Goal: Task Accomplishment & Management: Complete application form

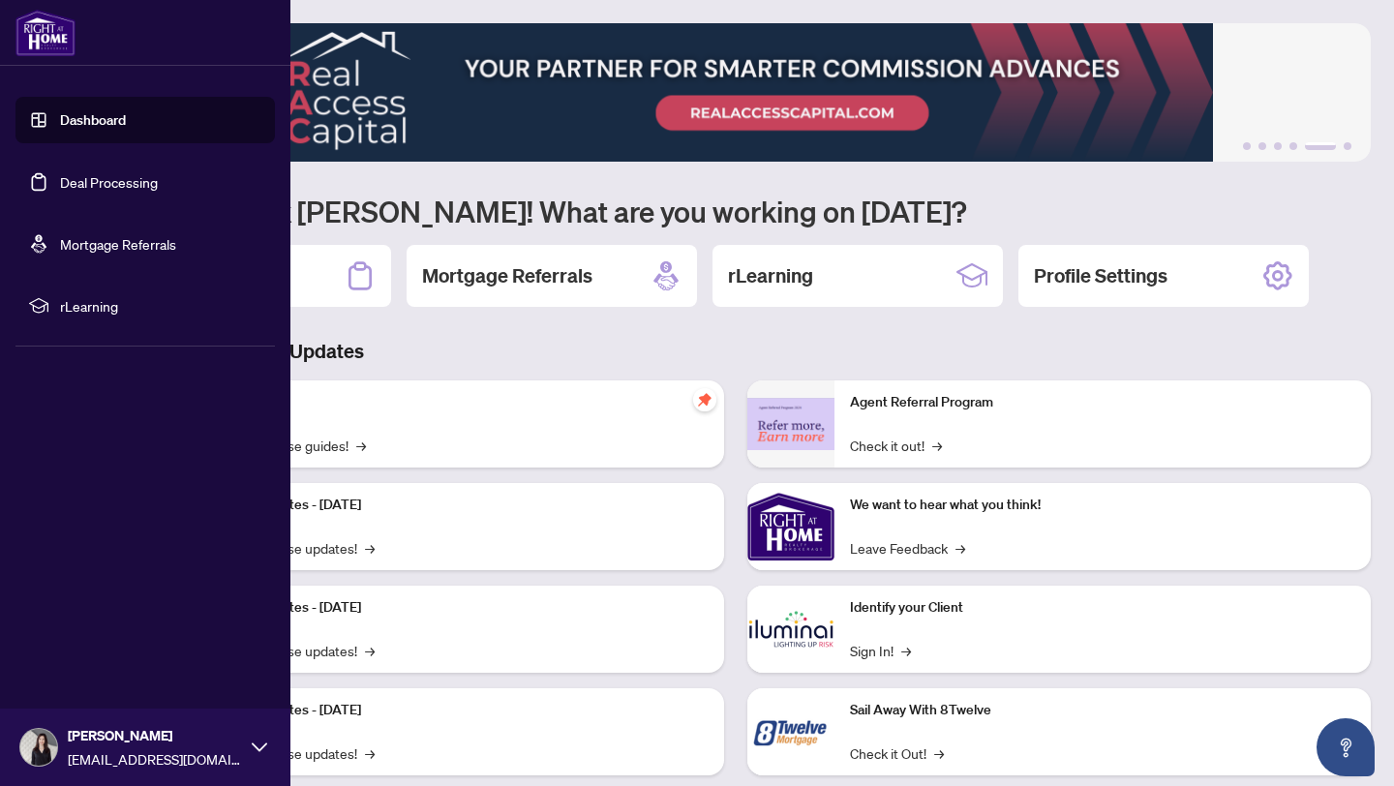
click at [60, 181] on link "Deal Processing" at bounding box center [109, 181] width 98 height 17
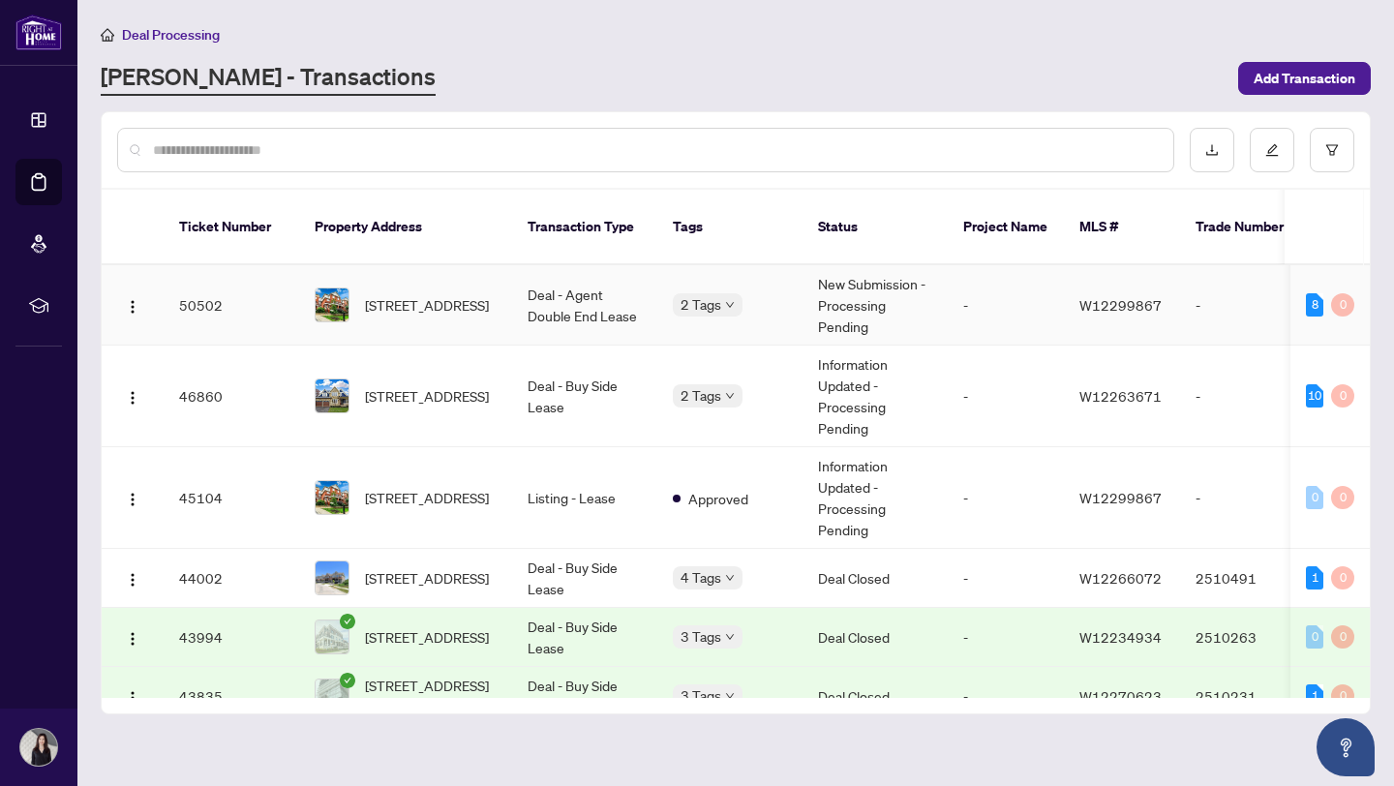
click at [606, 307] on td "Deal - Agent Double End Lease" at bounding box center [584, 305] width 145 height 80
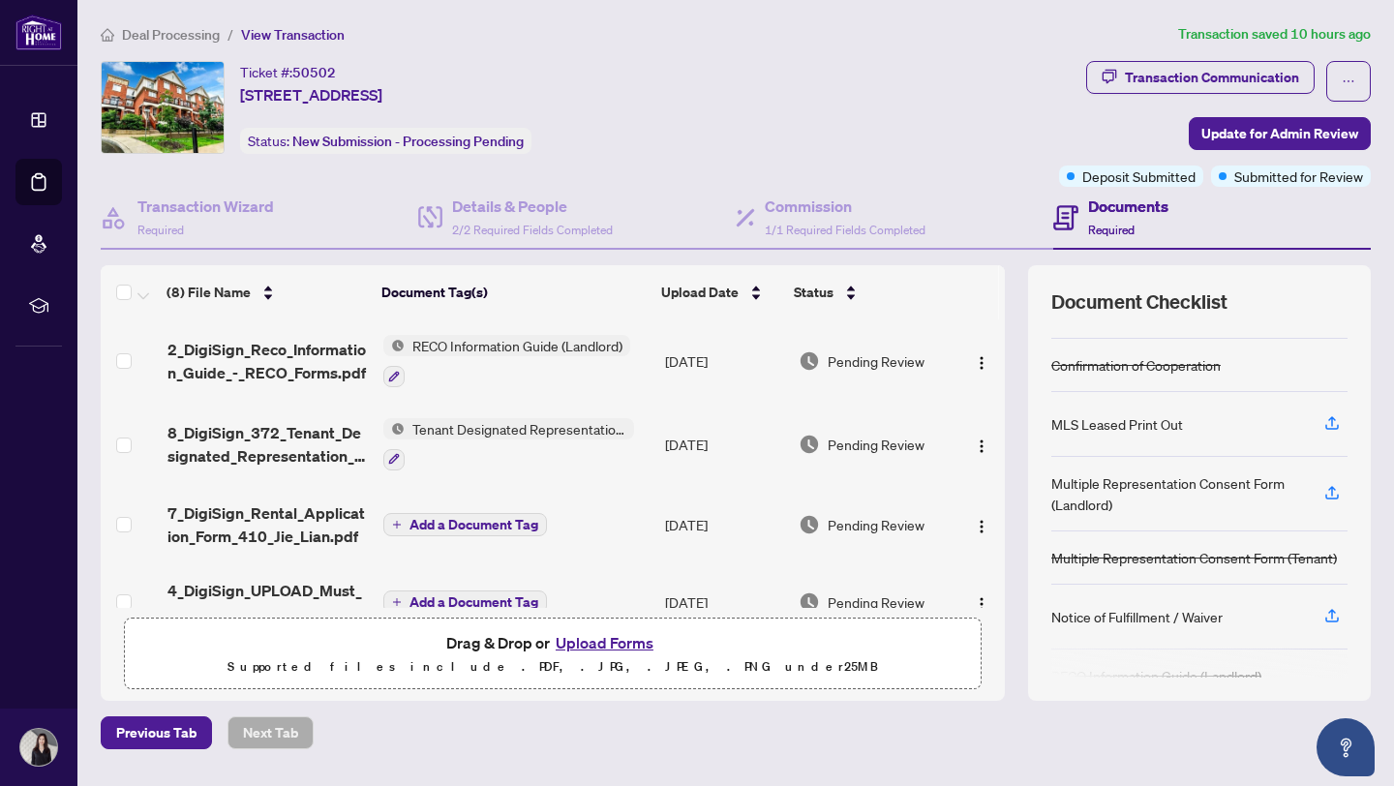
scroll to position [64, 0]
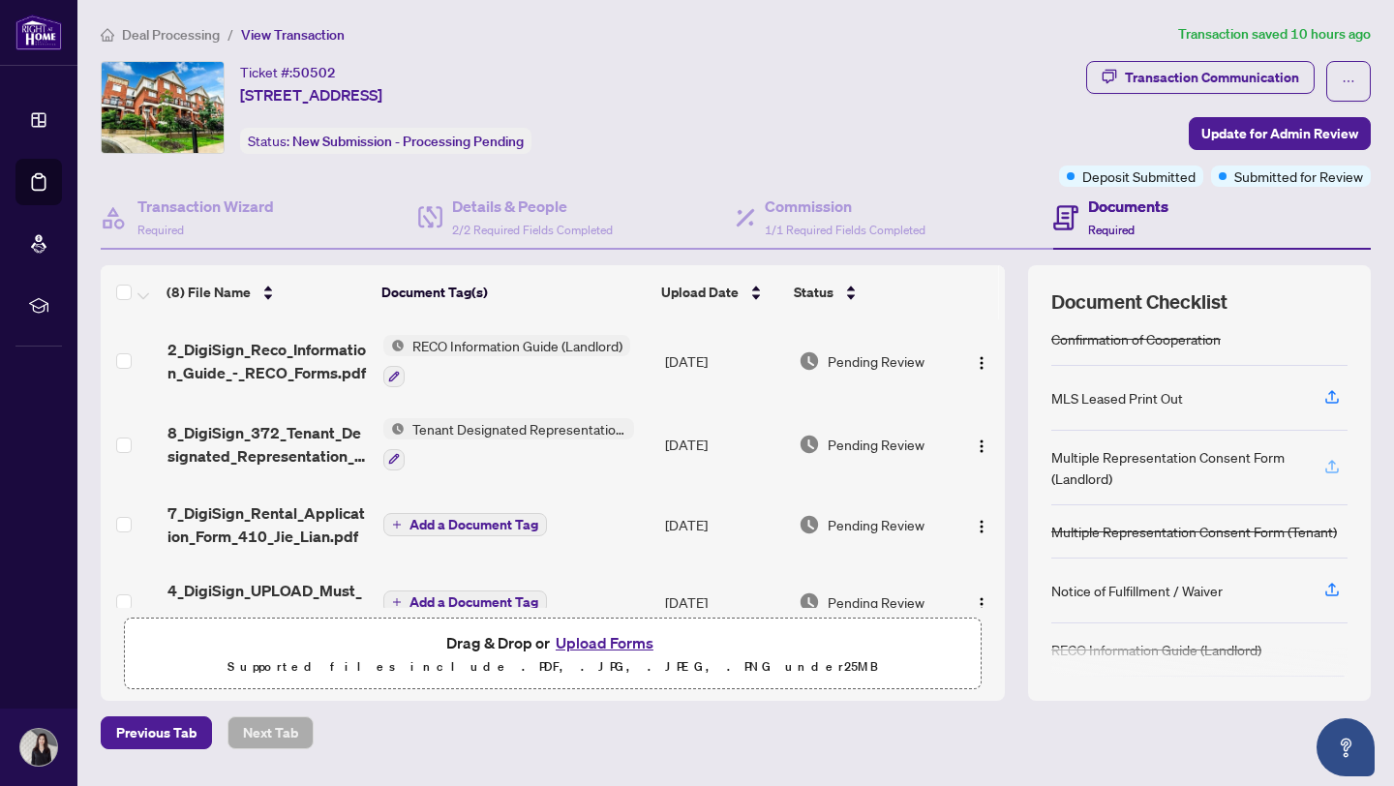
click at [1326, 464] on icon "button" at bounding box center [1332, 466] width 17 height 17
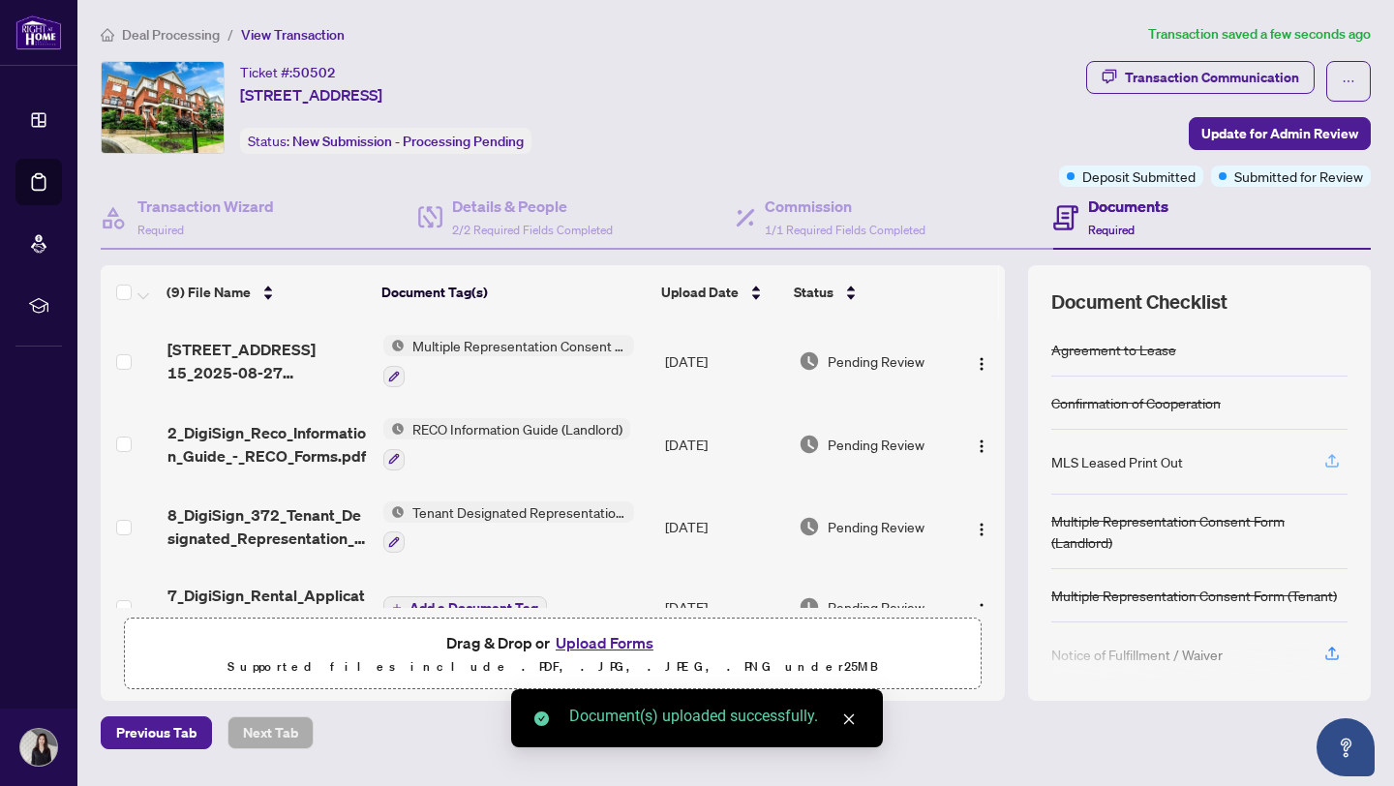
click at [1332, 458] on icon "button" at bounding box center [1332, 459] width 8 height 10
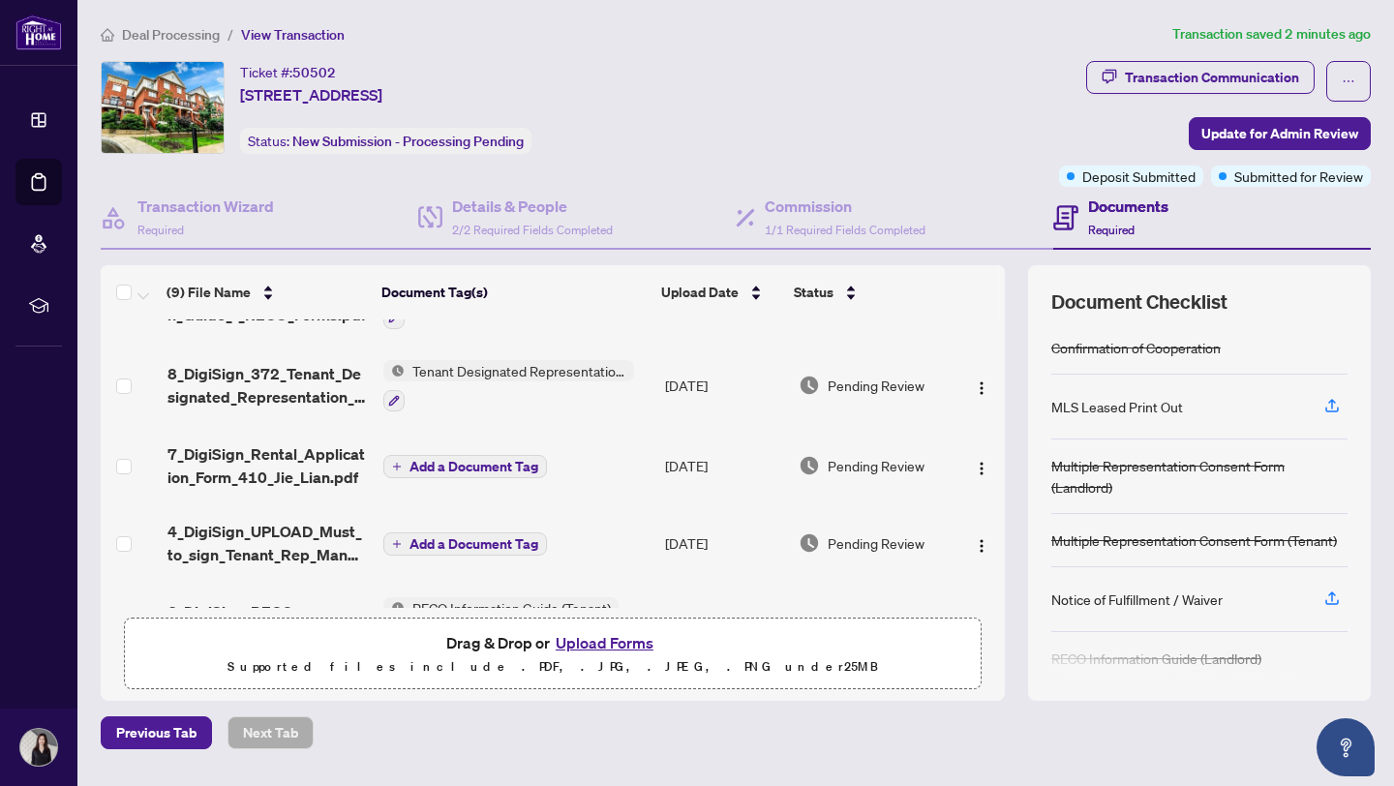
scroll to position [316, 0]
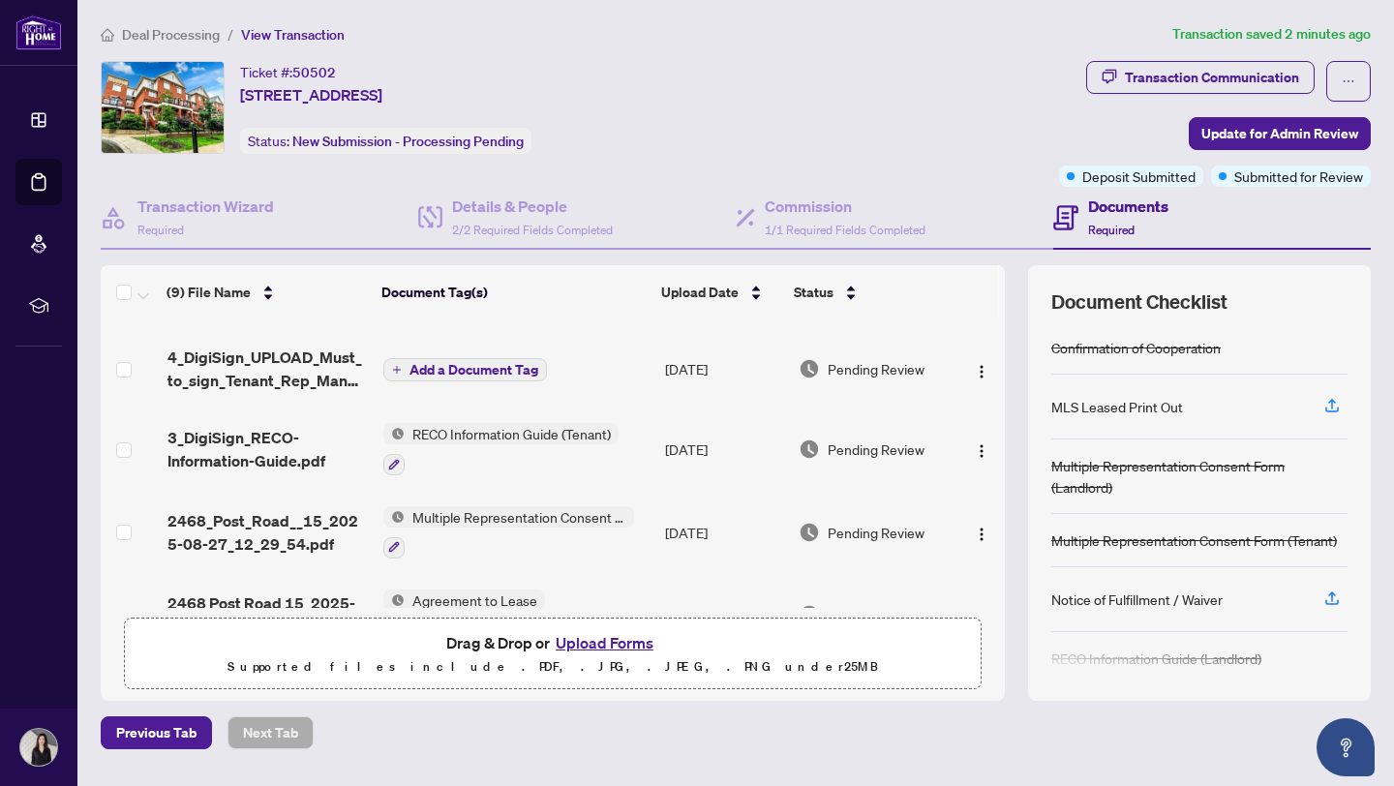
click at [630, 645] on button "Upload Forms" at bounding box center [604, 642] width 109 height 25
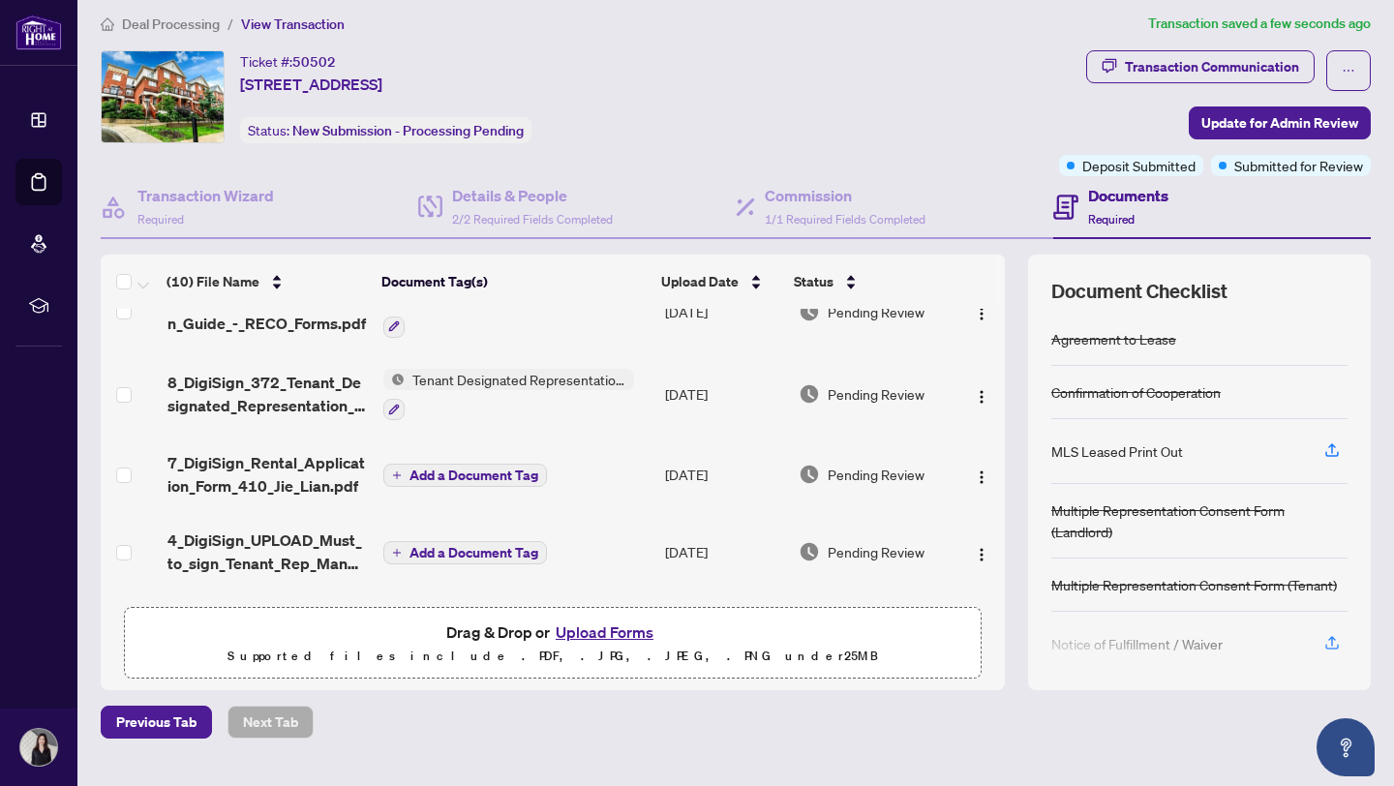
scroll to position [0, 0]
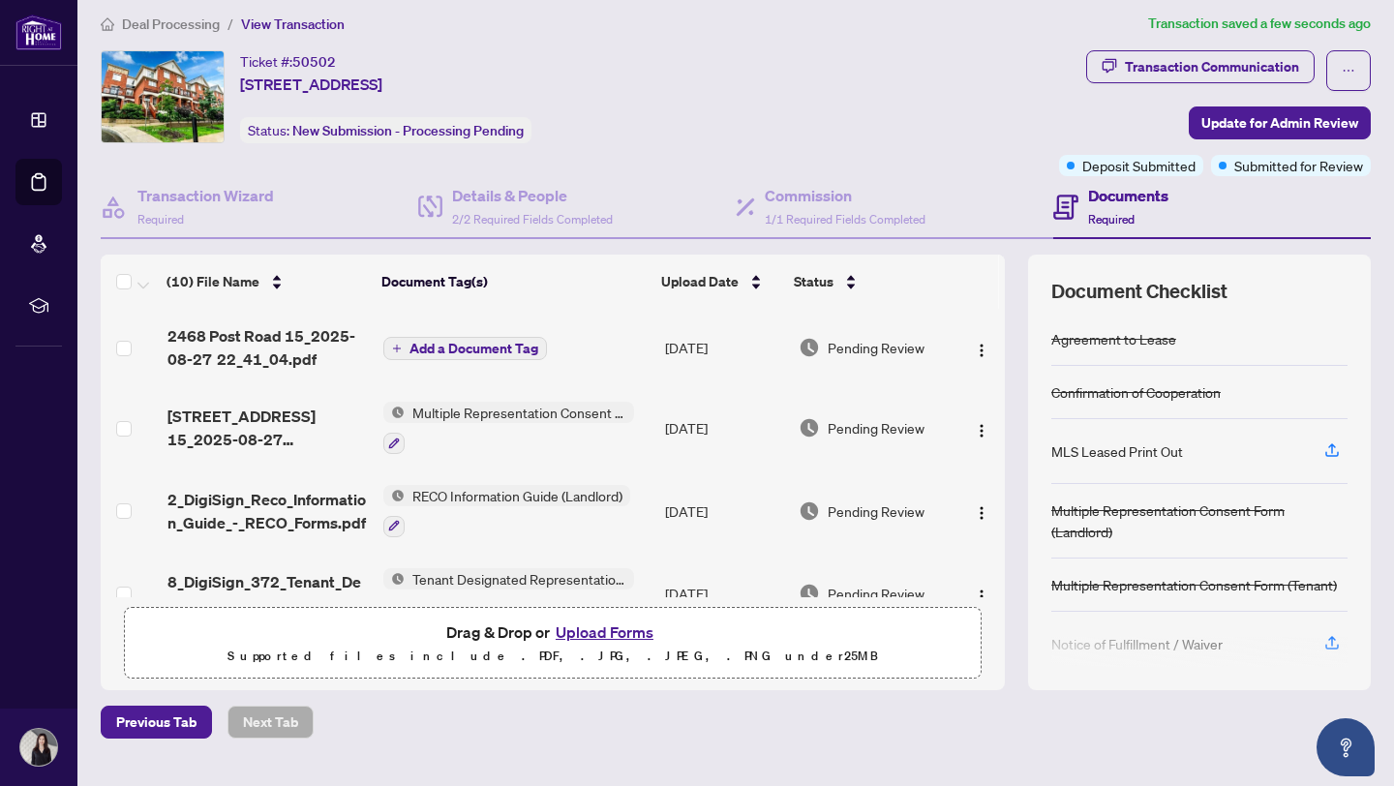
click at [480, 351] on span "Add a Document Tag" at bounding box center [474, 349] width 129 height 14
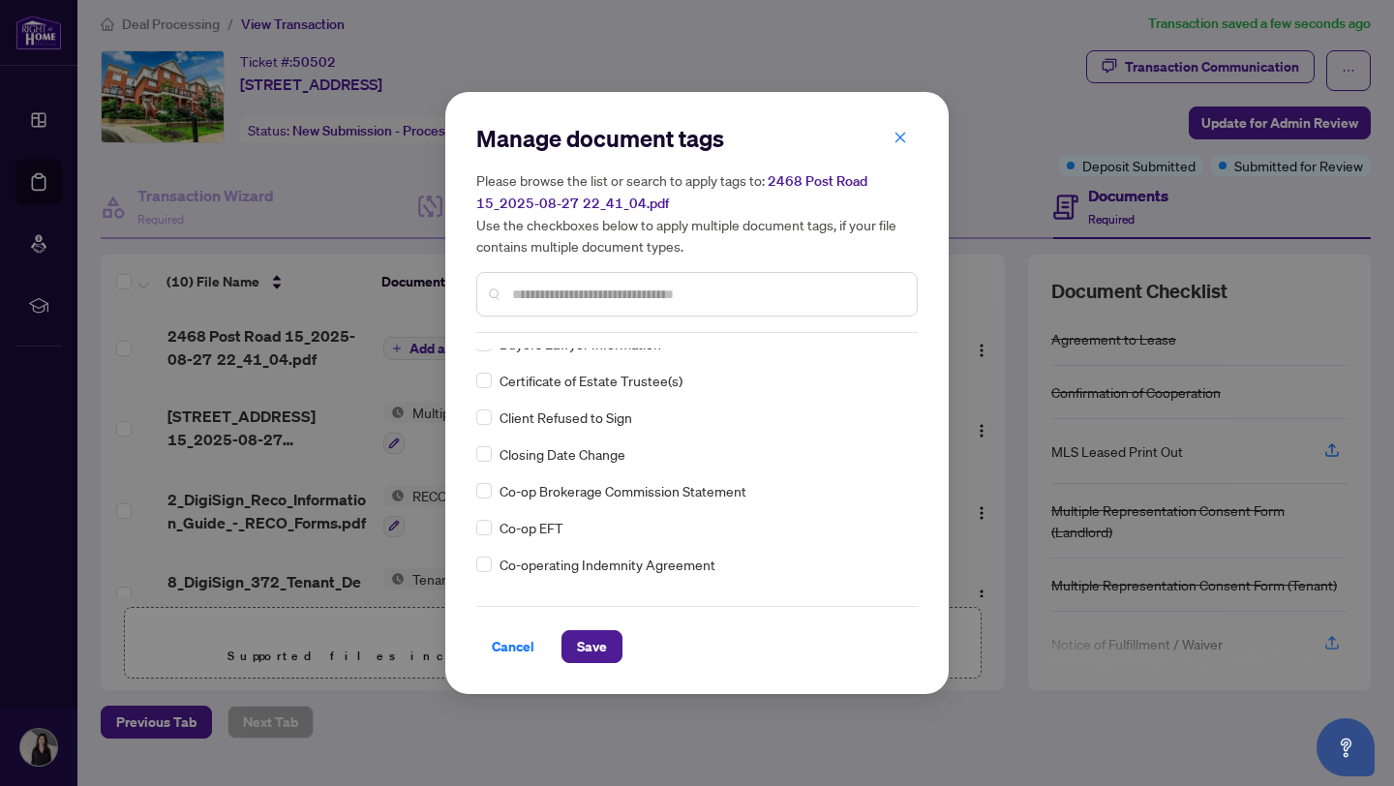
scroll to position [864, 0]
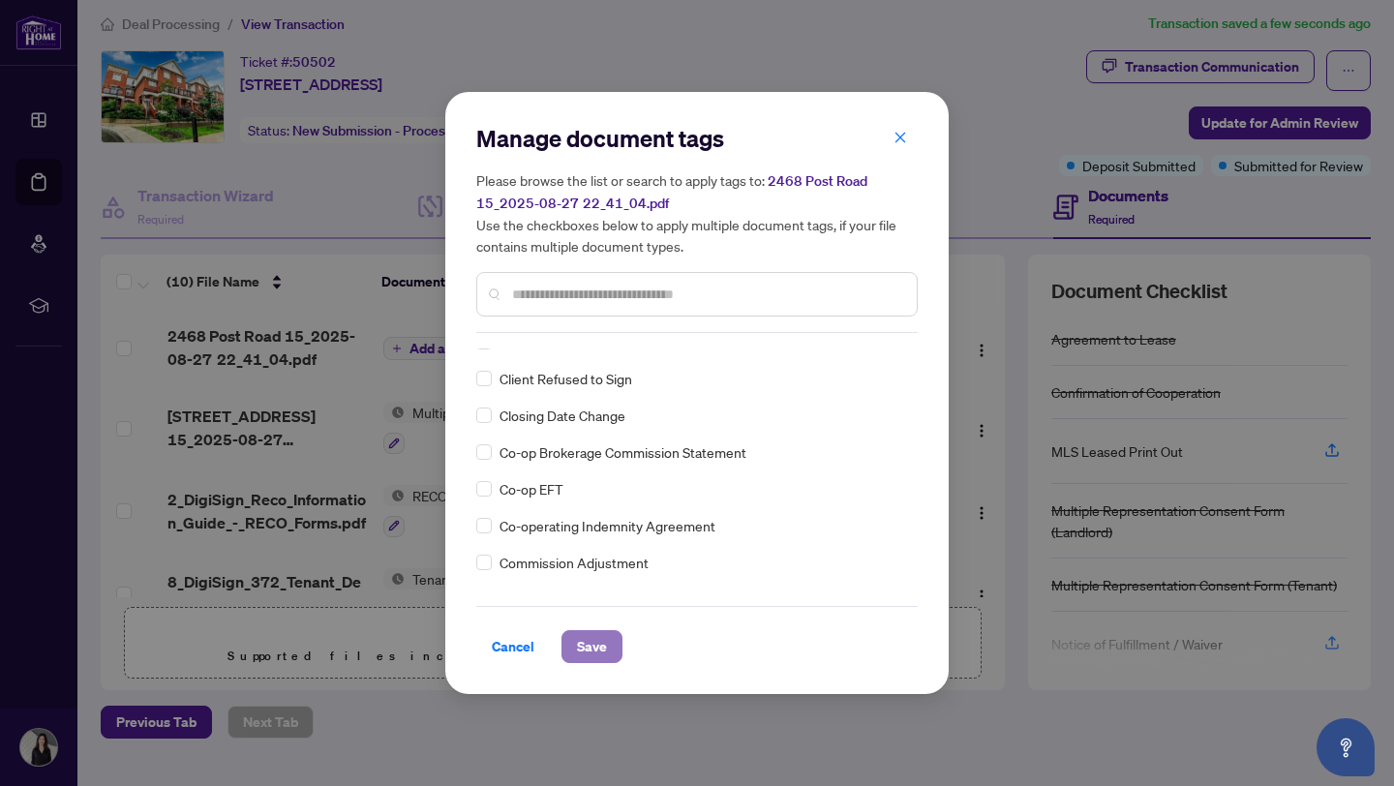
click at [592, 651] on span "Save" at bounding box center [592, 646] width 30 height 31
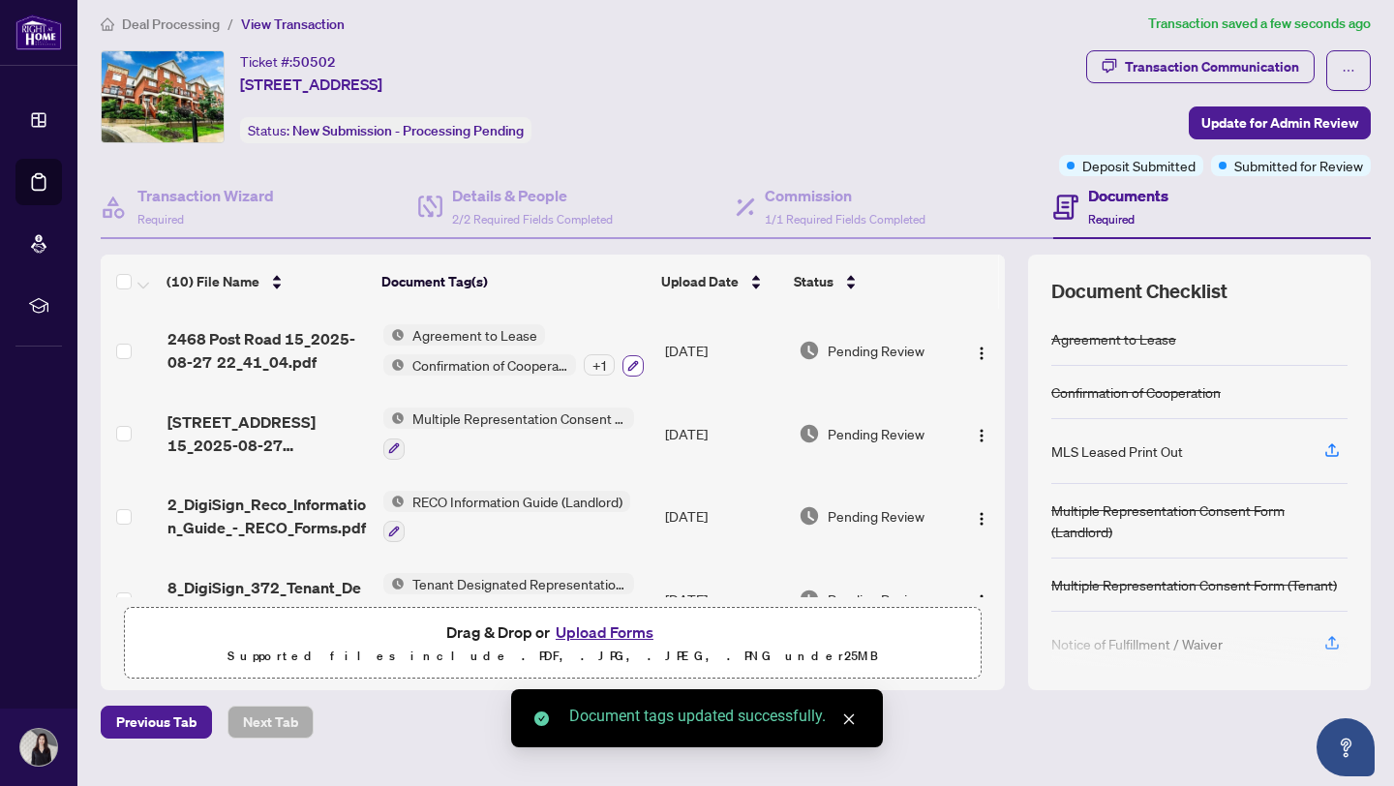
click at [634, 369] on button "button" at bounding box center [633, 365] width 21 height 21
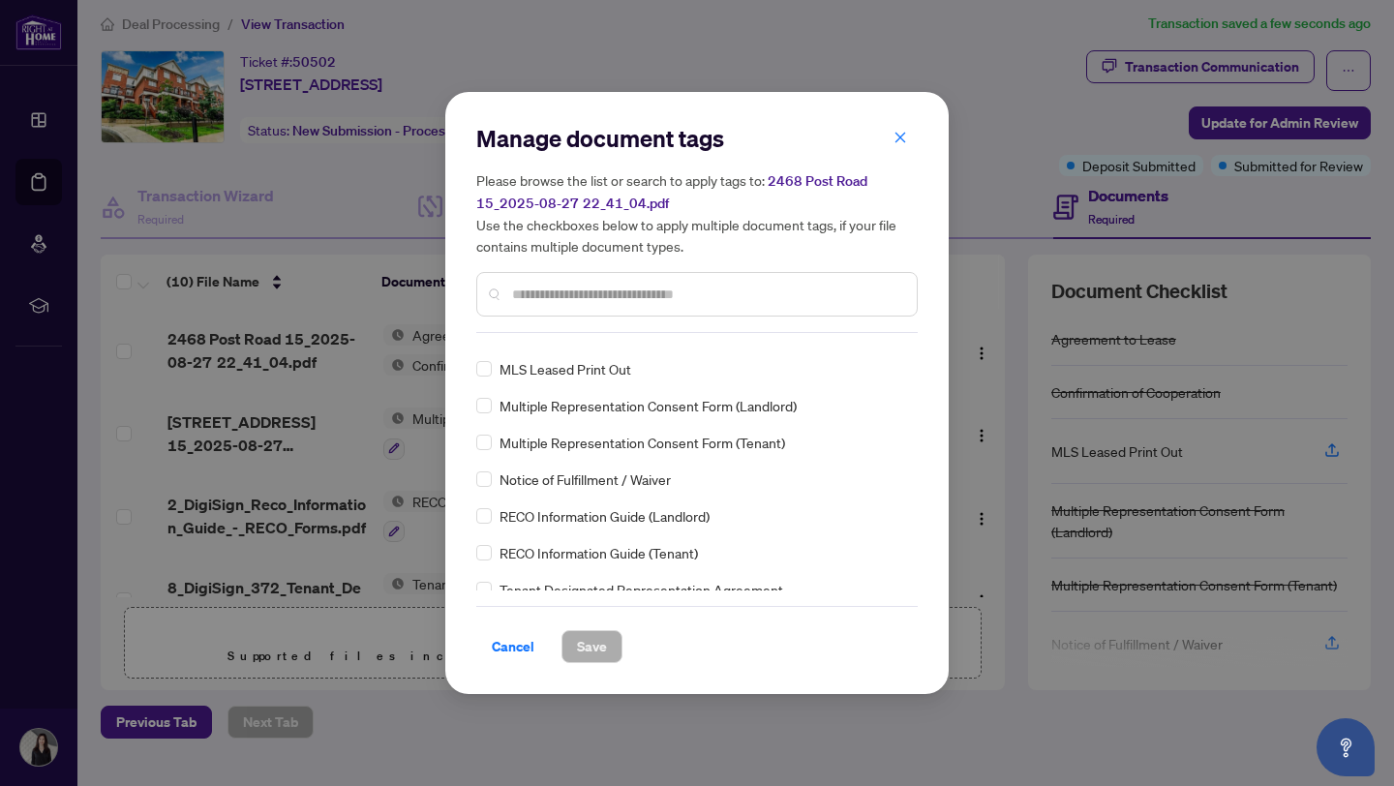
scroll to position [0, 0]
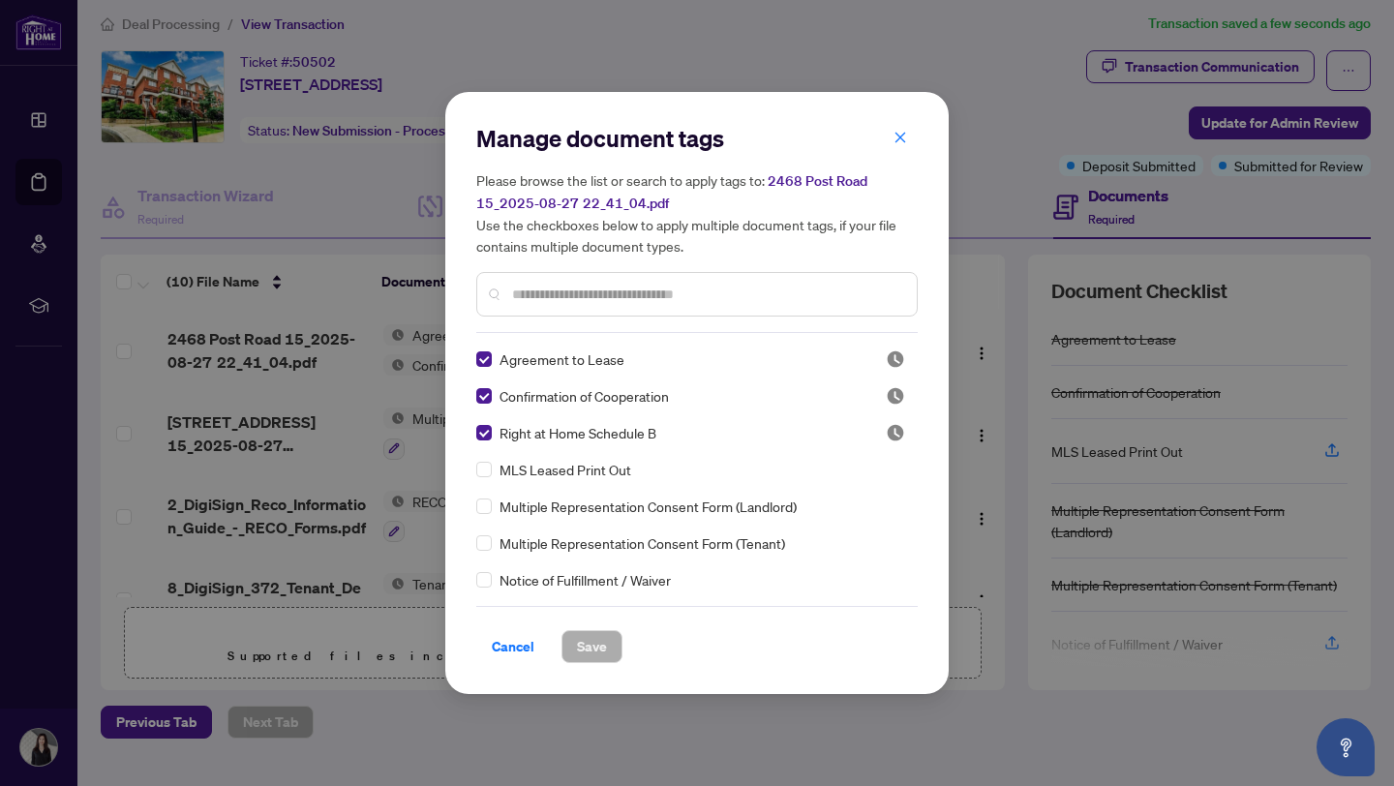
click at [708, 295] on input "text" at bounding box center [706, 294] width 389 height 21
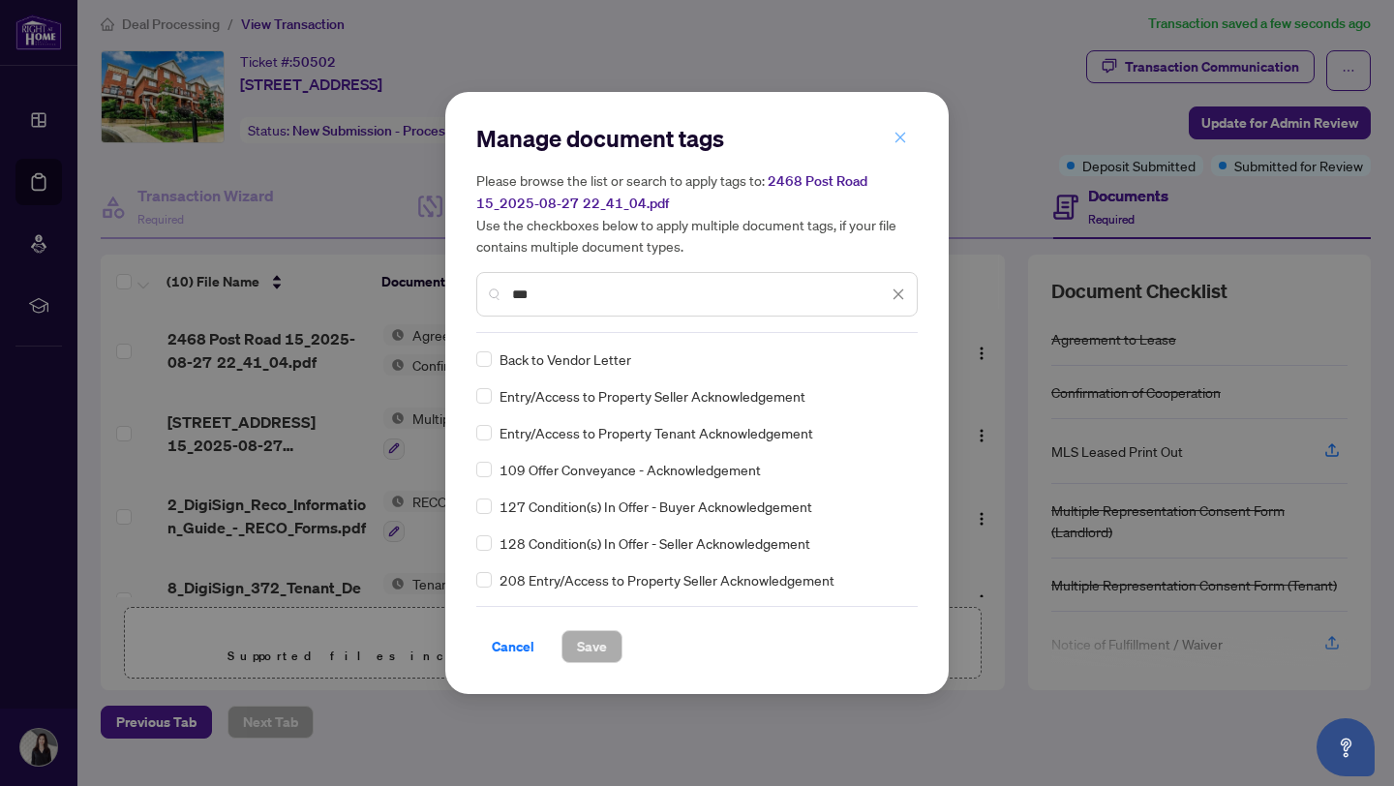
type input "***"
click at [892, 143] on button "button" at bounding box center [900, 137] width 39 height 33
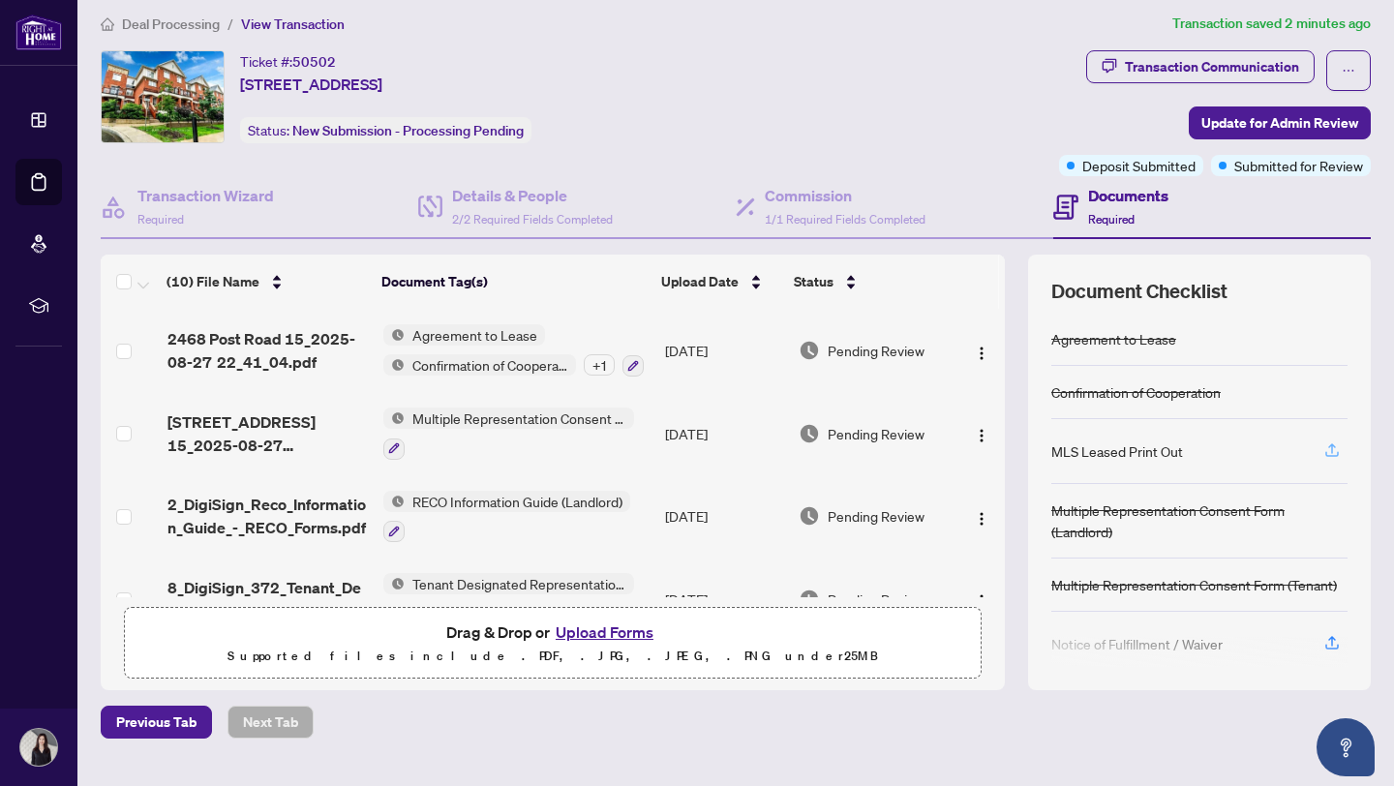
click at [1324, 451] on icon "button" at bounding box center [1332, 450] width 17 height 17
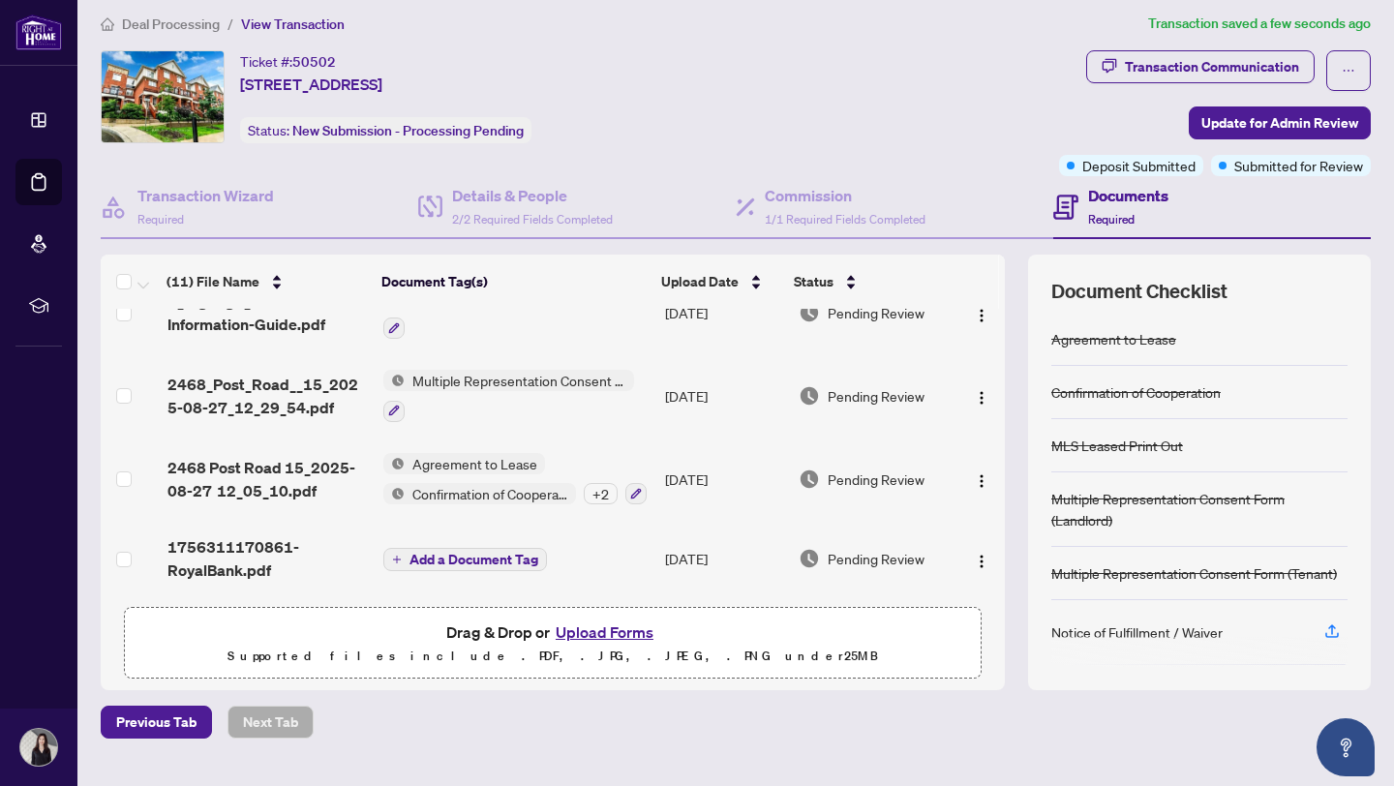
scroll to position [52, 0]
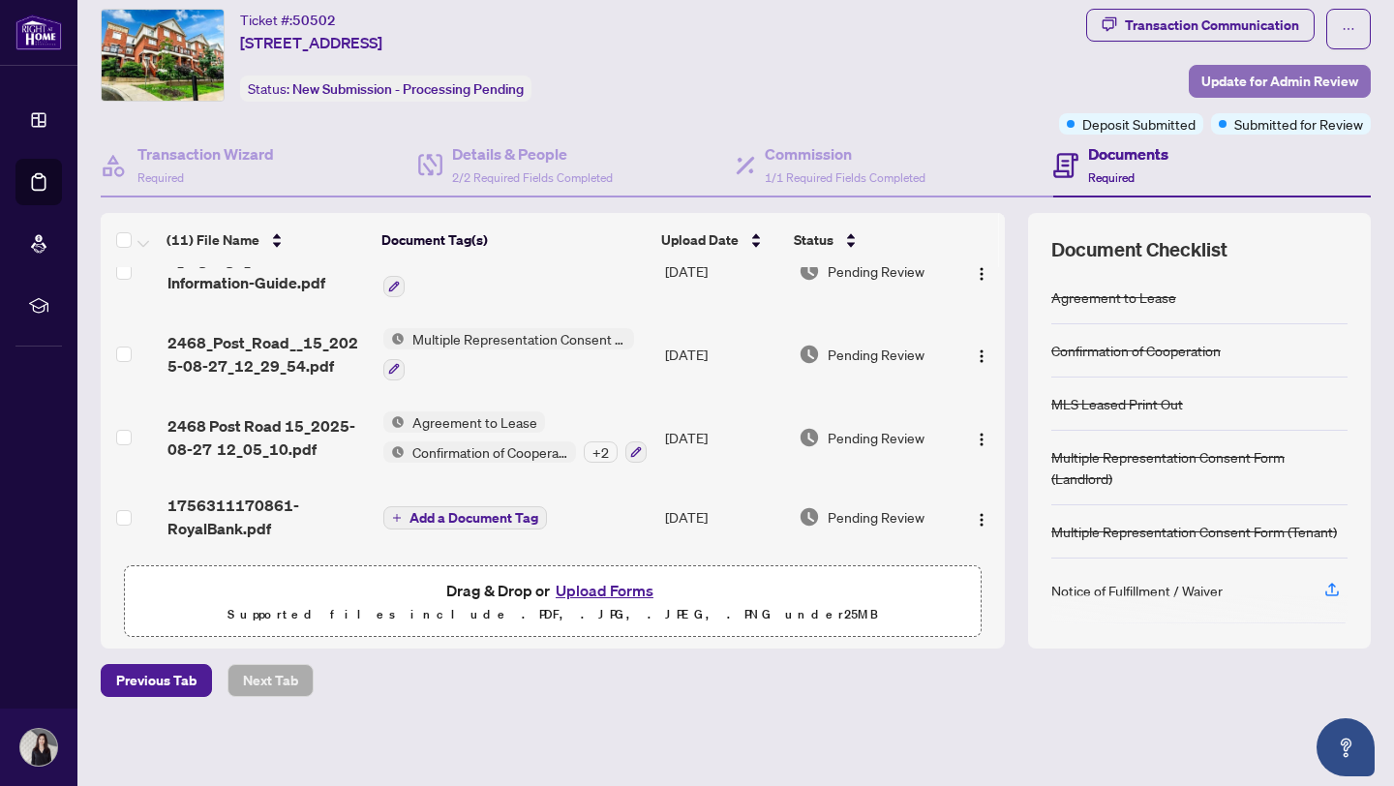
click at [1325, 80] on span "Update for Admin Review" at bounding box center [1280, 81] width 157 height 31
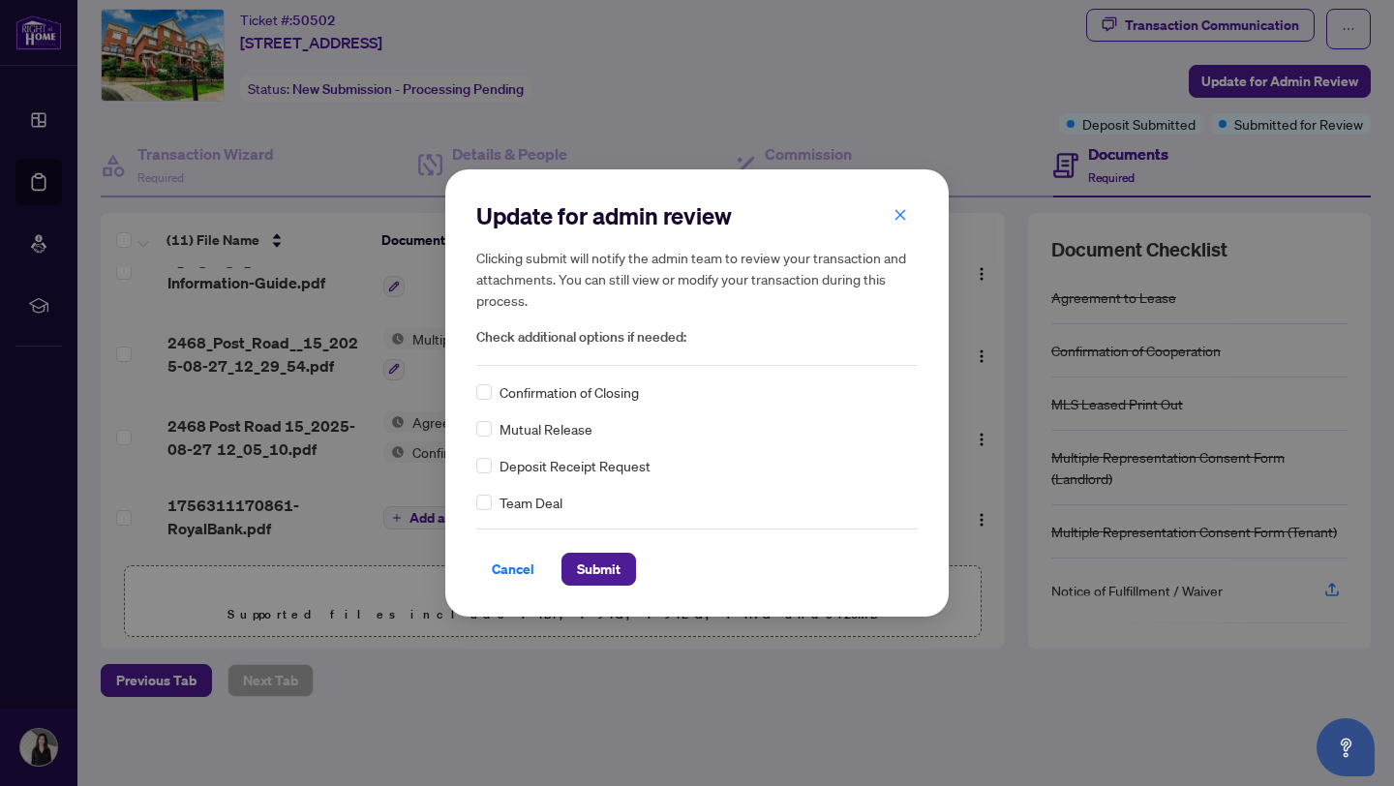
click at [491, 391] on div "Confirmation of Closing" at bounding box center [697, 392] width 442 height 21
click at [583, 578] on span "Submit" at bounding box center [599, 569] width 44 height 31
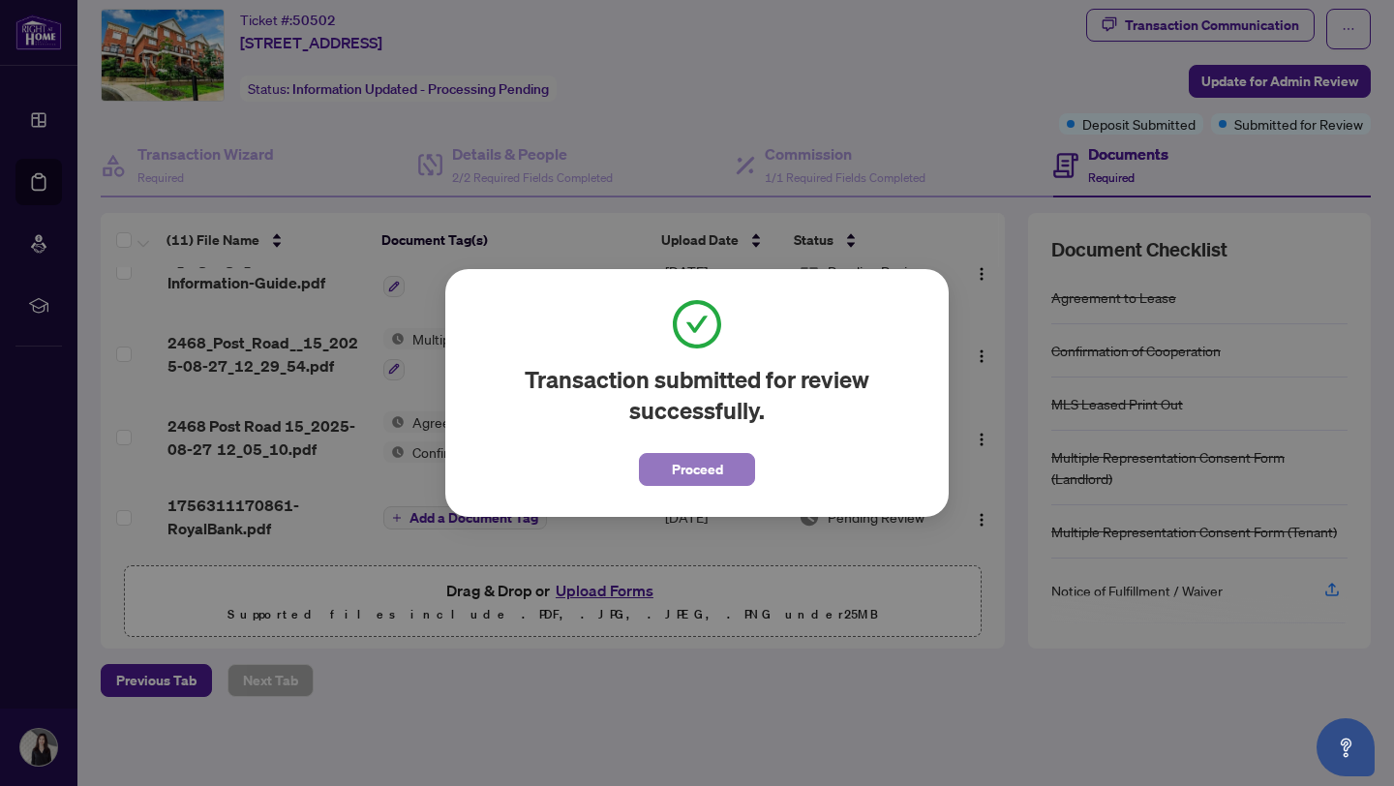
click at [719, 481] on span "Proceed" at bounding box center [697, 469] width 51 height 31
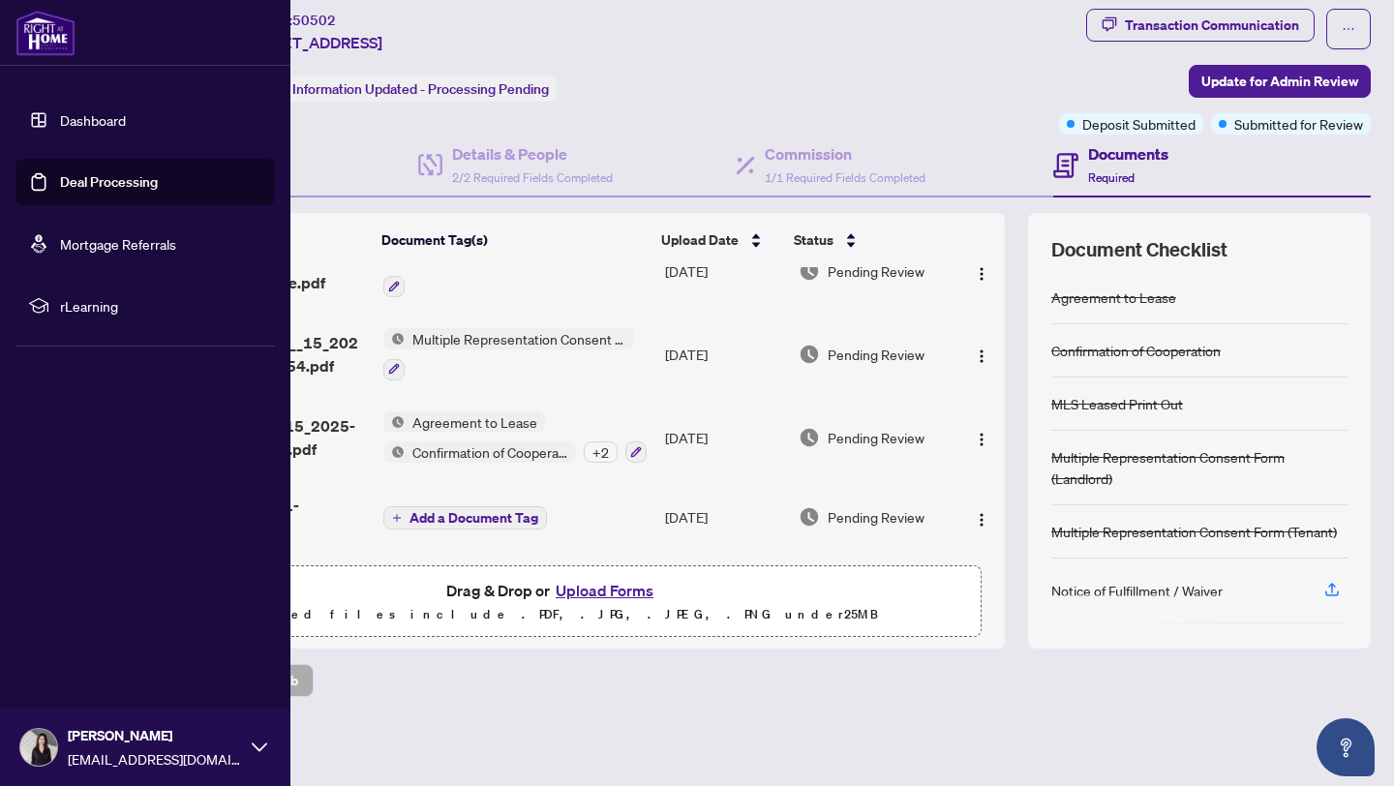
click at [60, 121] on link "Dashboard" at bounding box center [93, 119] width 66 height 17
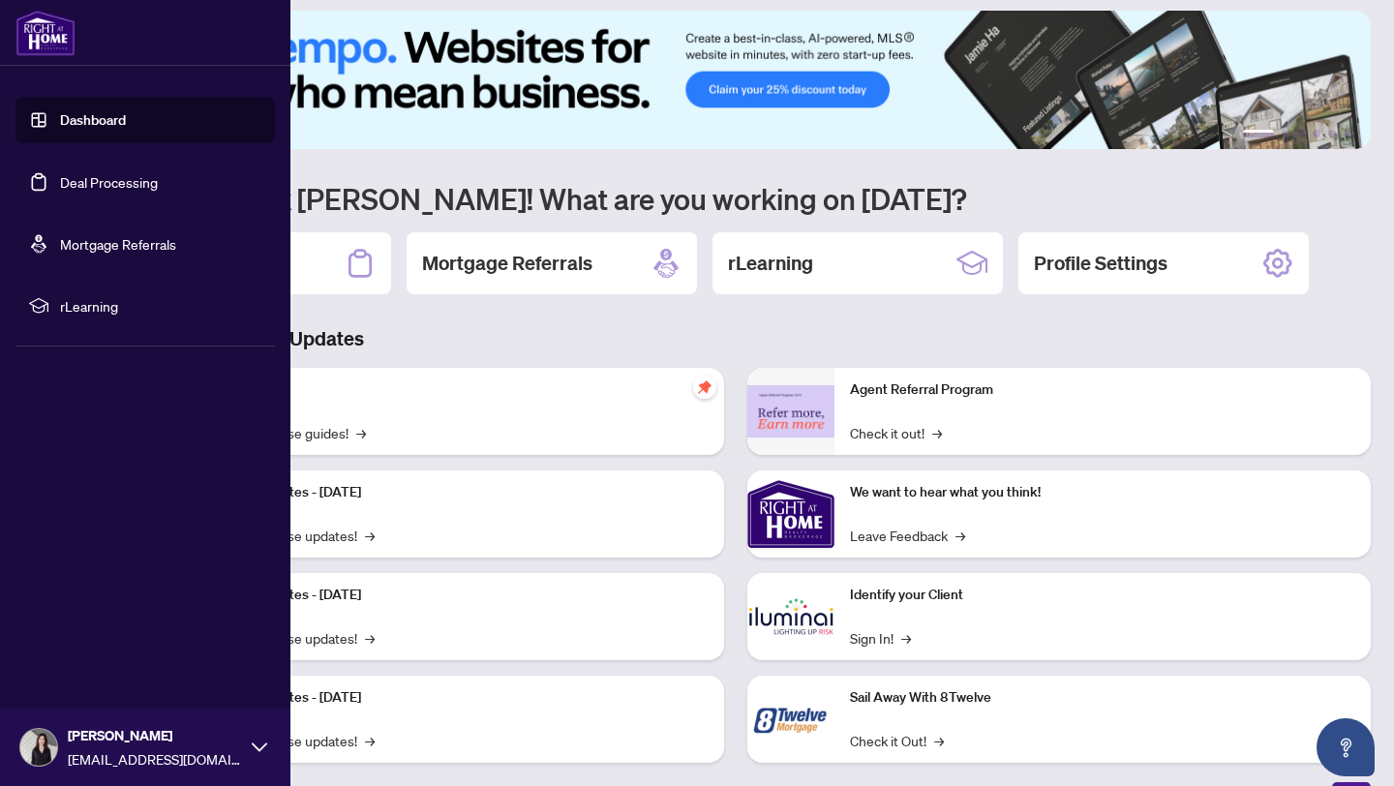
scroll to position [42, 0]
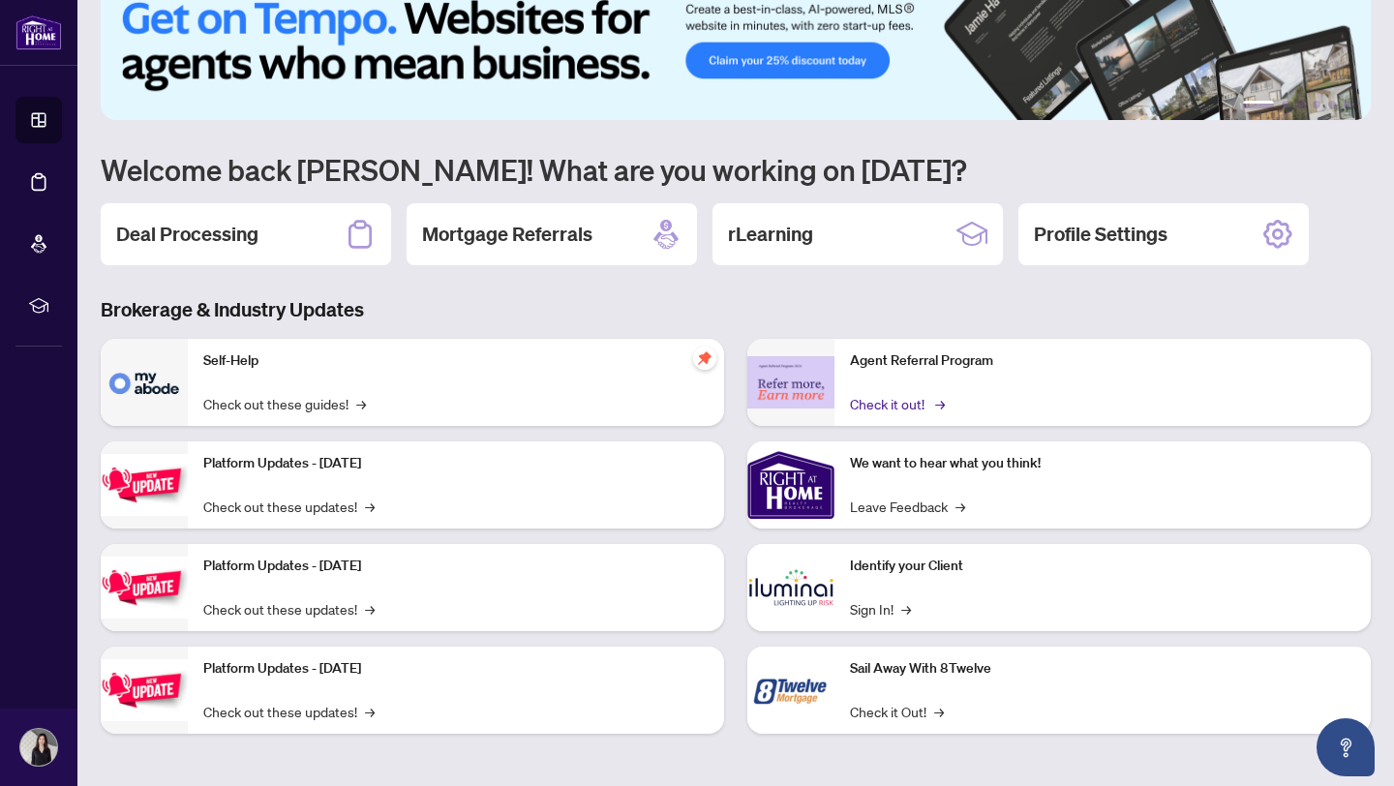
click at [873, 401] on link "Check it out! →" at bounding box center [896, 403] width 92 height 21
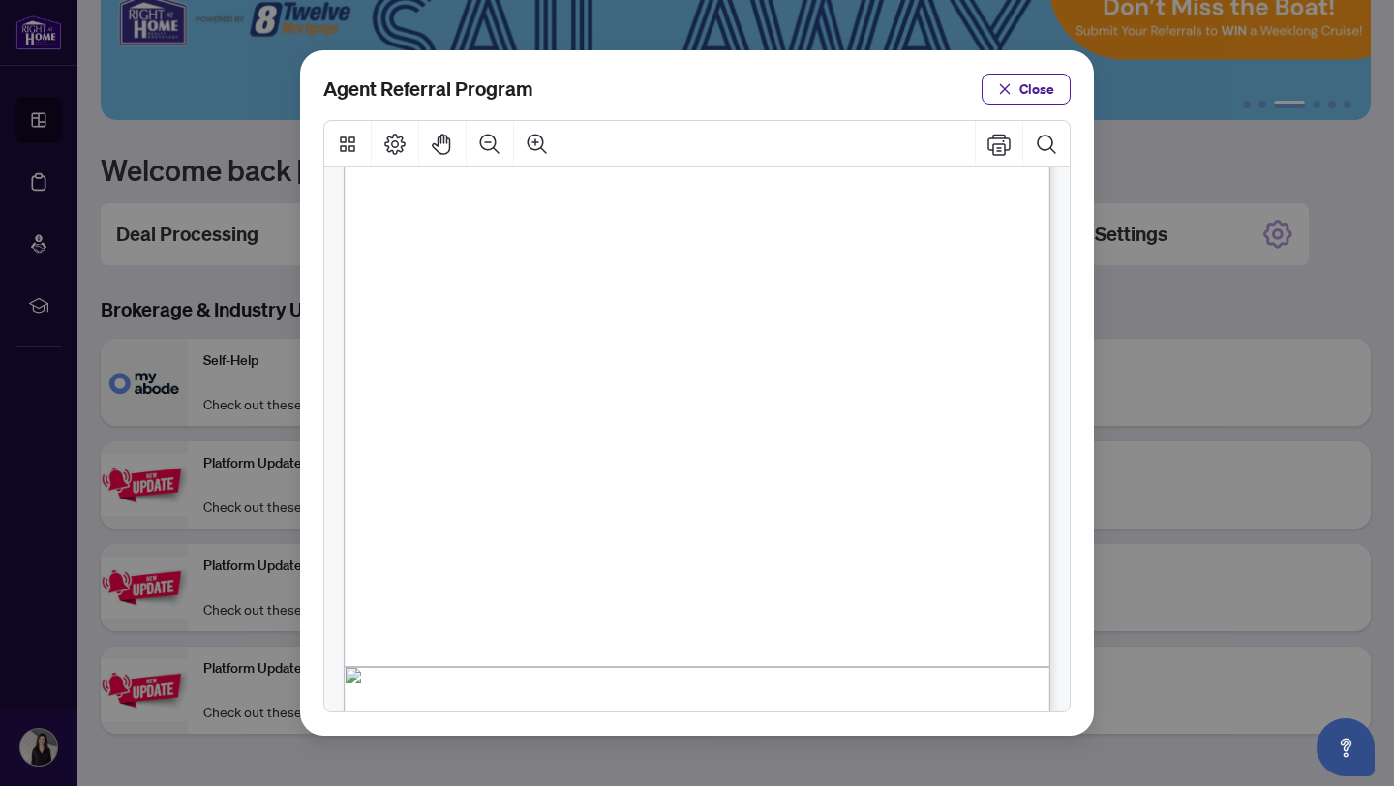
scroll to position [0, 0]
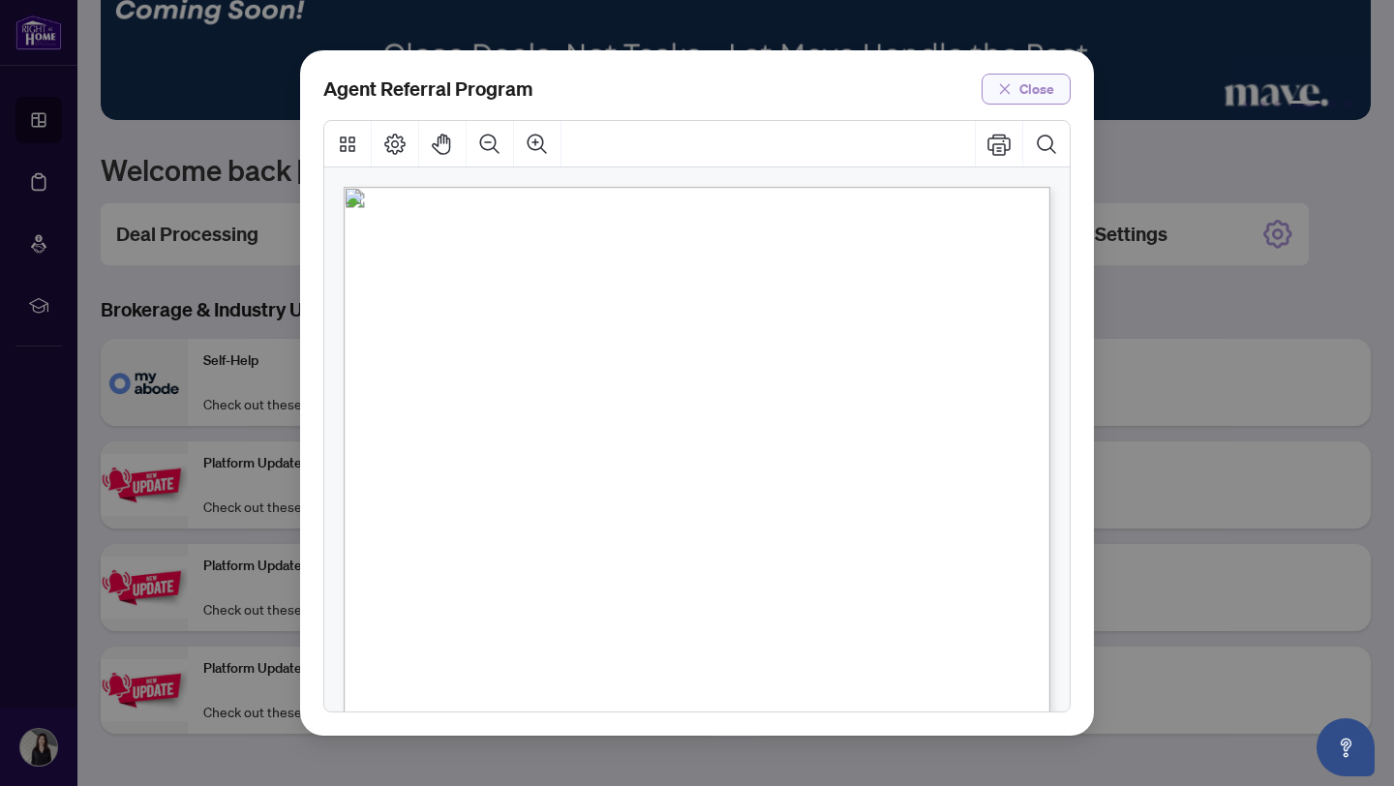
click at [1045, 91] on span "Close" at bounding box center [1037, 89] width 35 height 31
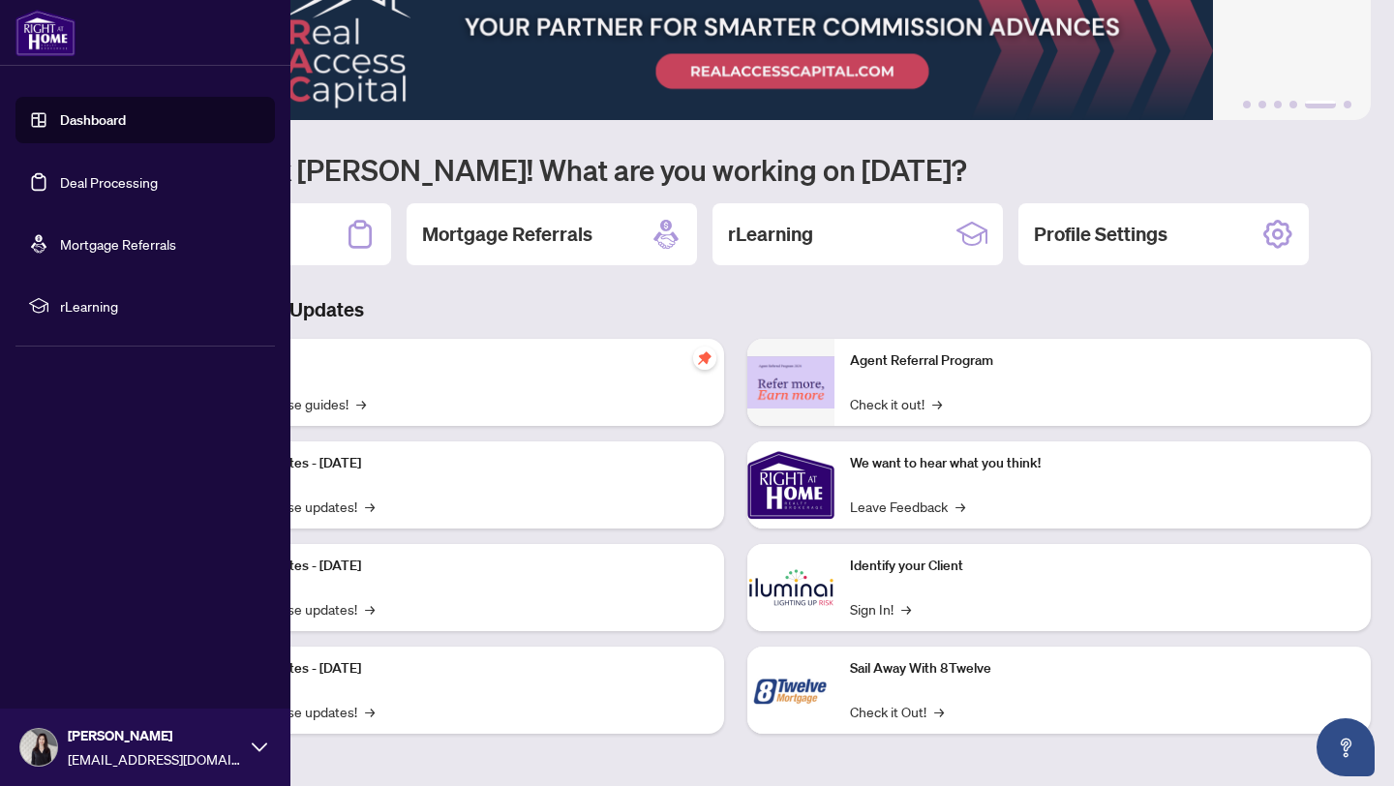
click at [60, 129] on link "Dashboard" at bounding box center [93, 119] width 66 height 17
click at [62, 122] on link "Dashboard" at bounding box center [93, 119] width 66 height 17
click at [82, 183] on link "Deal Processing" at bounding box center [109, 181] width 98 height 17
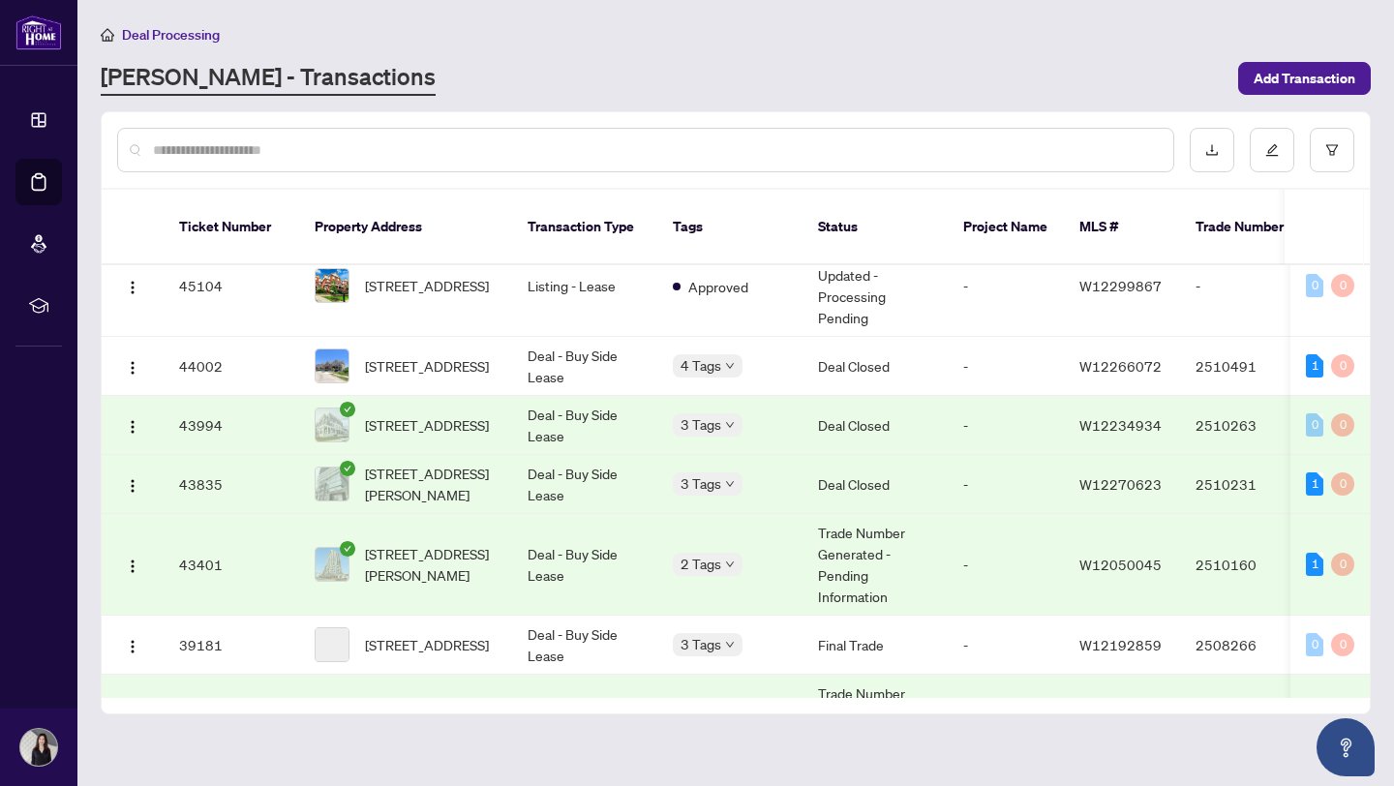
scroll to position [421, 0]
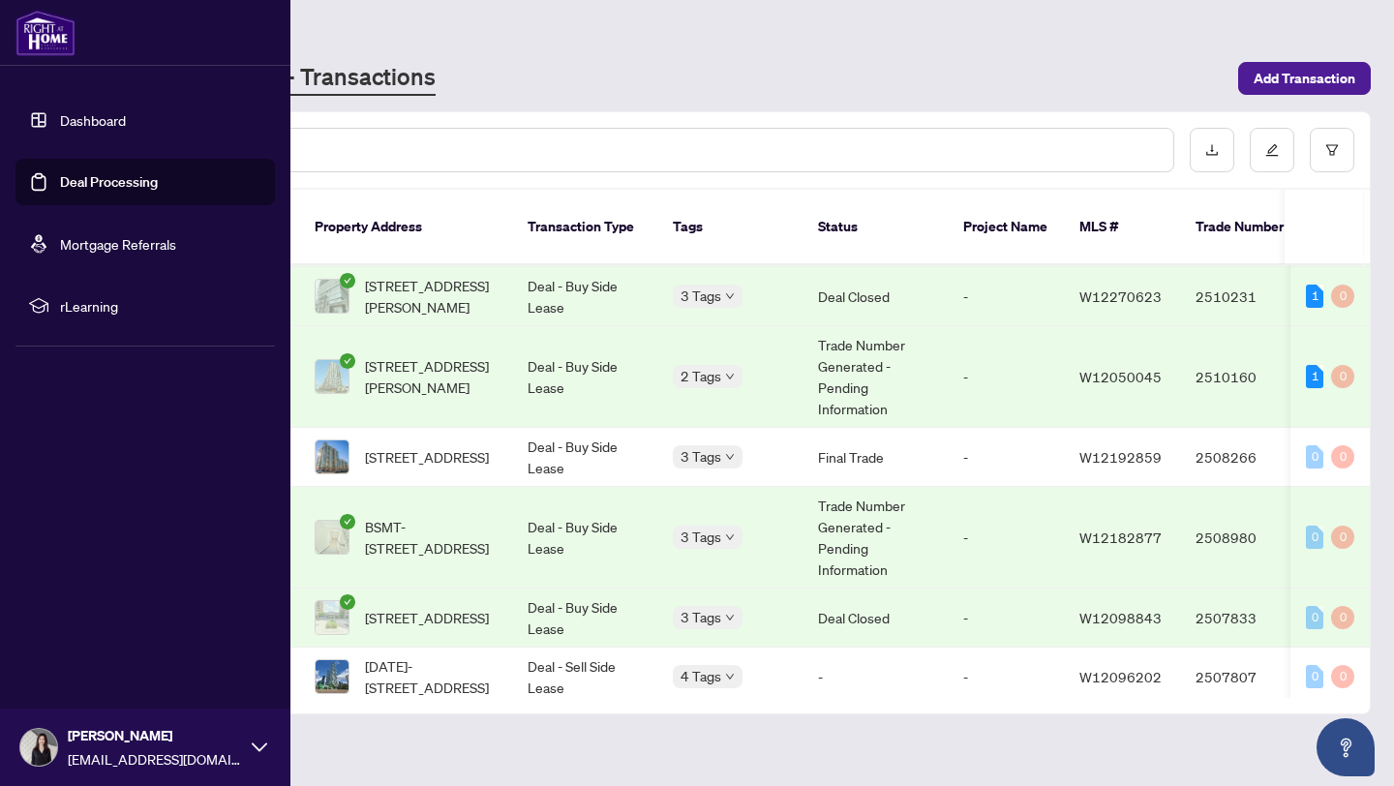
click at [74, 123] on link "Dashboard" at bounding box center [93, 119] width 66 height 17
